Goal: Information Seeking & Learning: Learn about a topic

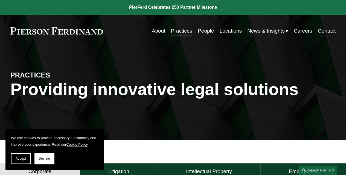
click at [174, 29] on link "Practices" at bounding box center [181, 31] width 21 height 10
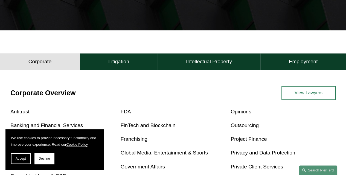
scroll to position [111, 0]
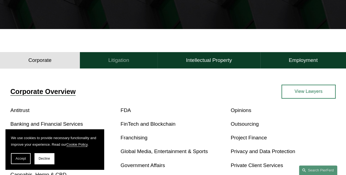
click at [116, 62] on h4 "Litigation" at bounding box center [118, 60] width 21 height 7
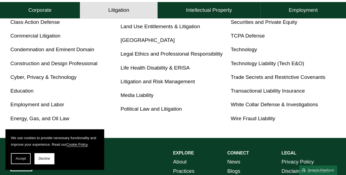
scroll to position [305, 0]
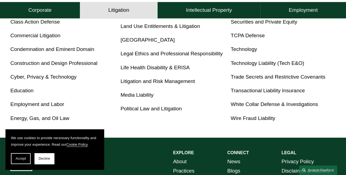
click at [239, 104] on link "White Collar Defense & Investigations" at bounding box center [273, 104] width 87 height 6
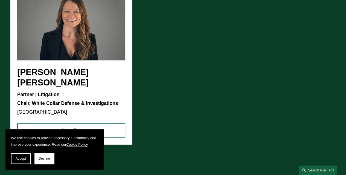
scroll to position [346, 0]
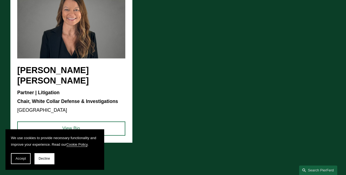
click at [69, 70] on ul "[PERSON_NAME] [PERSON_NAME] Partner | Litigation Chair, White Collar Defense & …" at bounding box center [172, 61] width 325 height 163
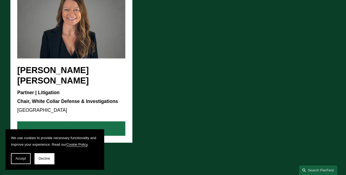
click at [92, 121] on link "View Bio" at bounding box center [71, 128] width 108 height 14
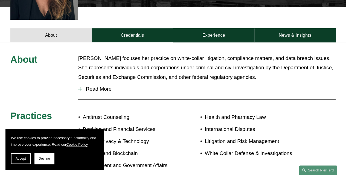
scroll to position [234, 0]
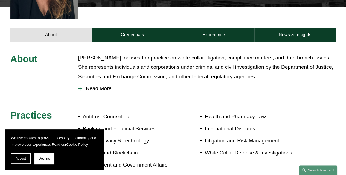
click at [89, 85] on span "Read More" at bounding box center [208, 88] width 253 height 6
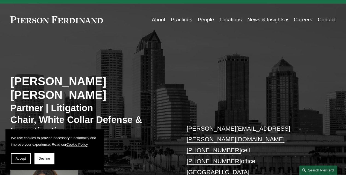
scroll to position [0, 0]
